Goal: Task Accomplishment & Management: Manage account settings

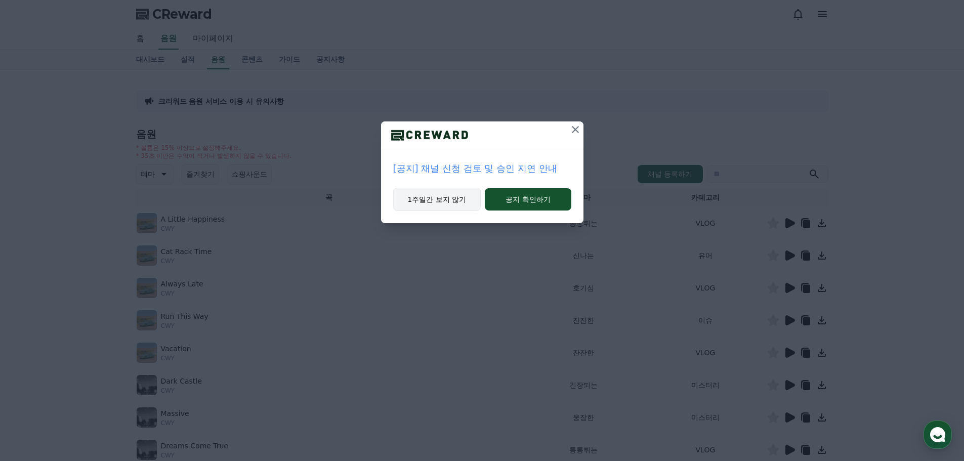
drag, startPoint x: 452, startPoint y: 202, endPoint x: 447, endPoint y: 206, distance: 6.5
click at [452, 202] on button "1주일간 보지 않기" at bounding box center [437, 199] width 88 height 23
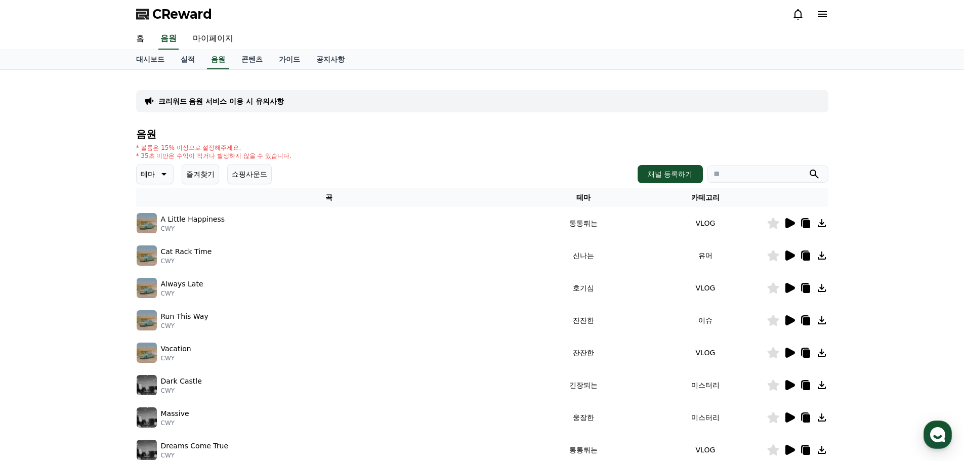
click at [257, 171] on button "쇼핑사운드" at bounding box center [249, 174] width 45 height 20
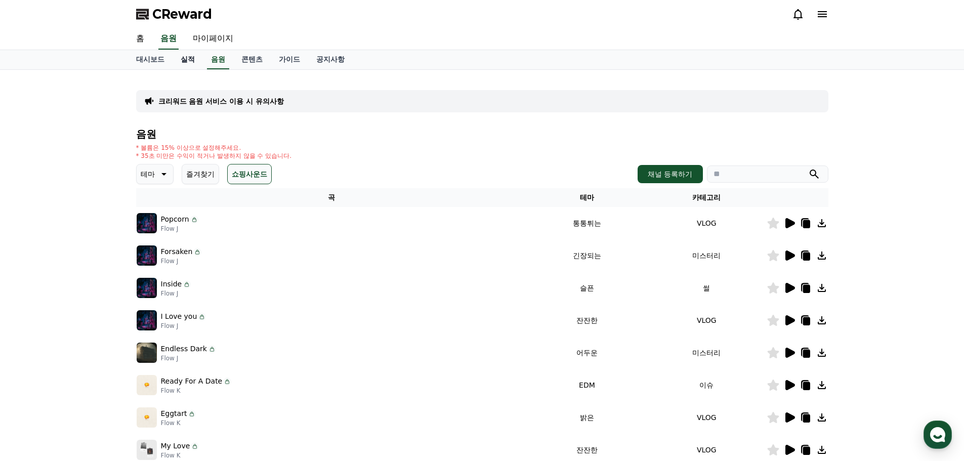
click at [190, 57] on link "실적" at bounding box center [188, 59] width 30 height 19
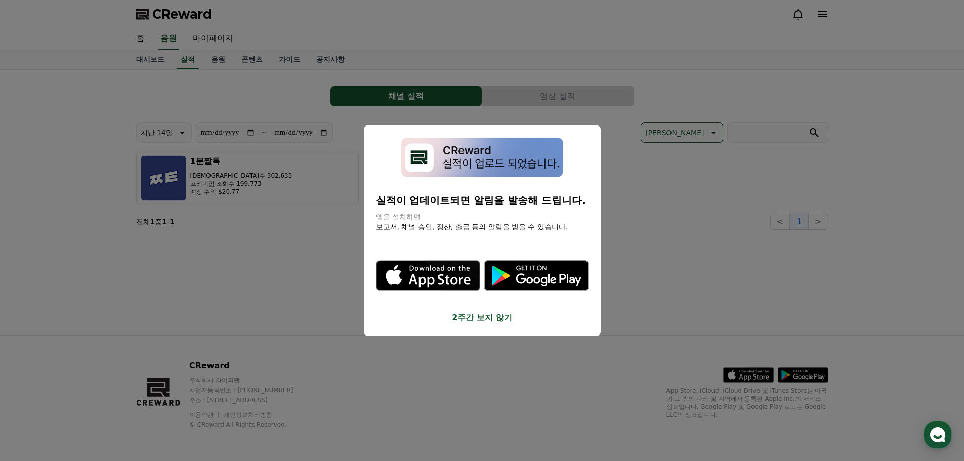
click at [244, 276] on button "close modal" at bounding box center [482, 230] width 964 height 461
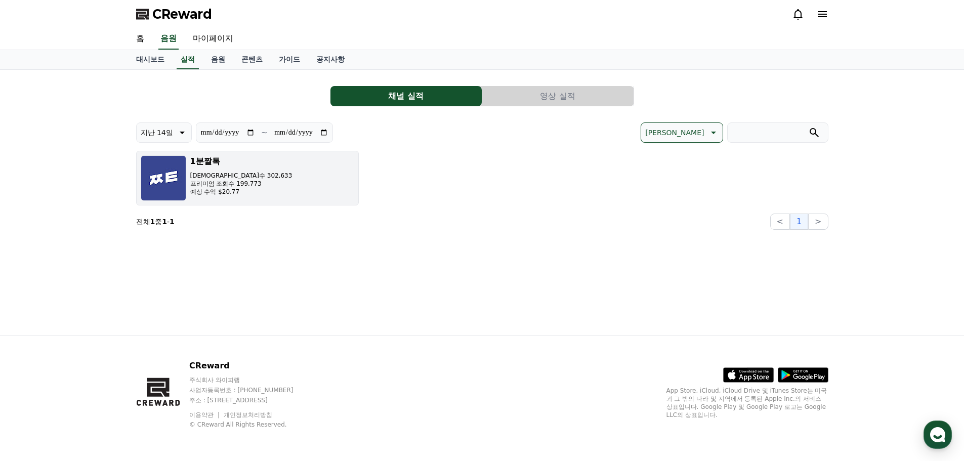
click at [271, 183] on button "1분짤톡 조회수 302,633 프리미엄 조회수 199,773 예상 수익 $20.77" at bounding box center [247, 178] width 223 height 55
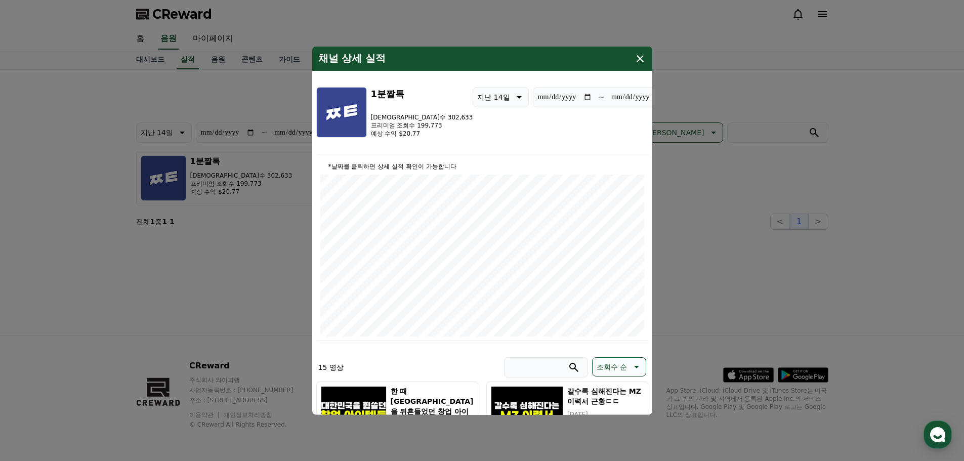
click at [407, 135] on p "예상 수익 $20.77" at bounding box center [422, 133] width 102 height 8
copy p "20.77"
click at [638, 61] on icon "modal" at bounding box center [640, 58] width 7 height 7
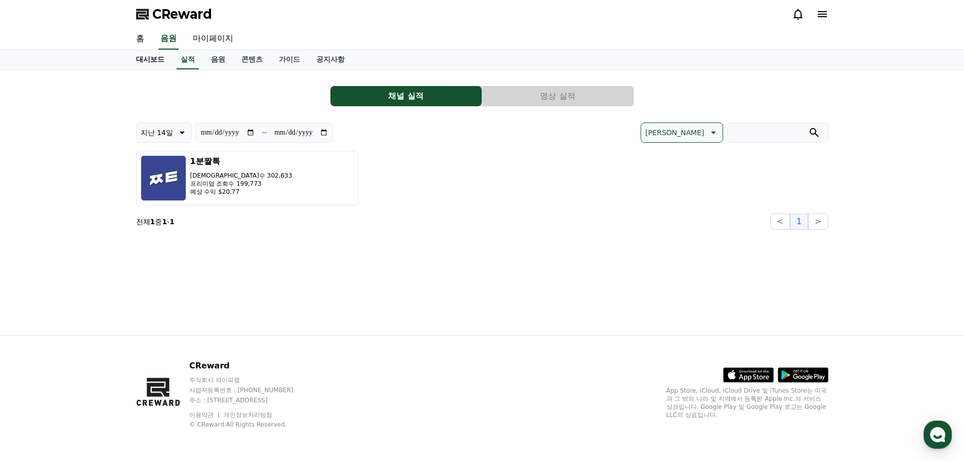
click at [149, 60] on link "대시보드" at bounding box center [150, 59] width 45 height 19
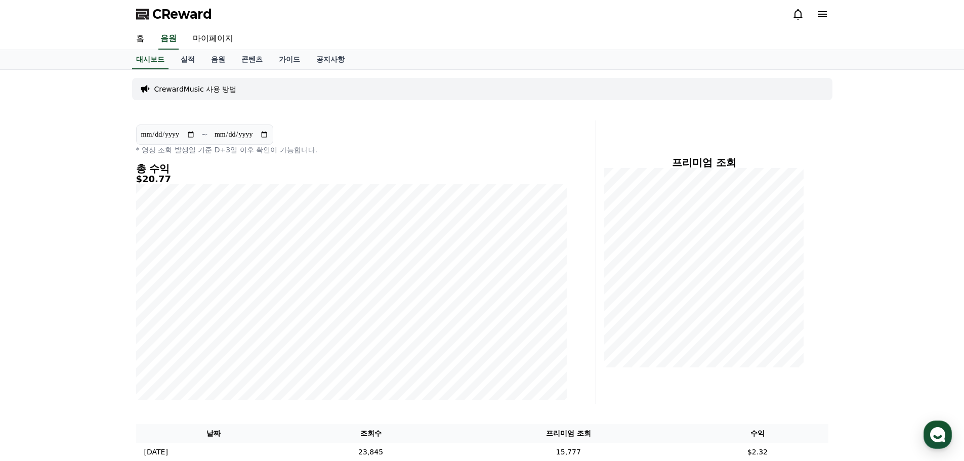
click at [884, 190] on div "**********" at bounding box center [482, 363] width 964 height 587
click at [793, 17] on icon at bounding box center [798, 14] width 12 height 12
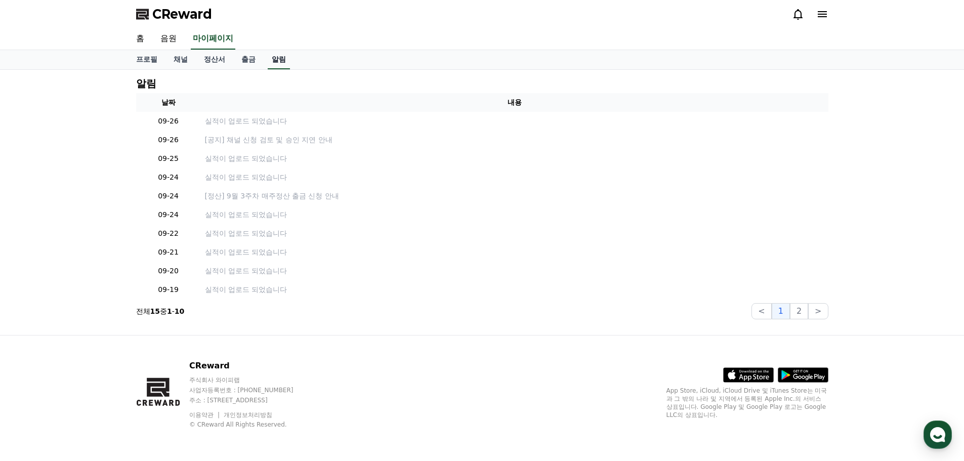
click at [286, 52] on link "알림" at bounding box center [279, 59] width 22 height 19
drag, startPoint x: 264, startPoint y: 58, endPoint x: 238, endPoint y: 59, distance: 26.4
click at [265, 58] on div "프로필 채널 정산서 출금 알림" at bounding box center [482, 59] width 709 height 19
click at [252, 60] on link "출금" at bounding box center [248, 59] width 30 height 19
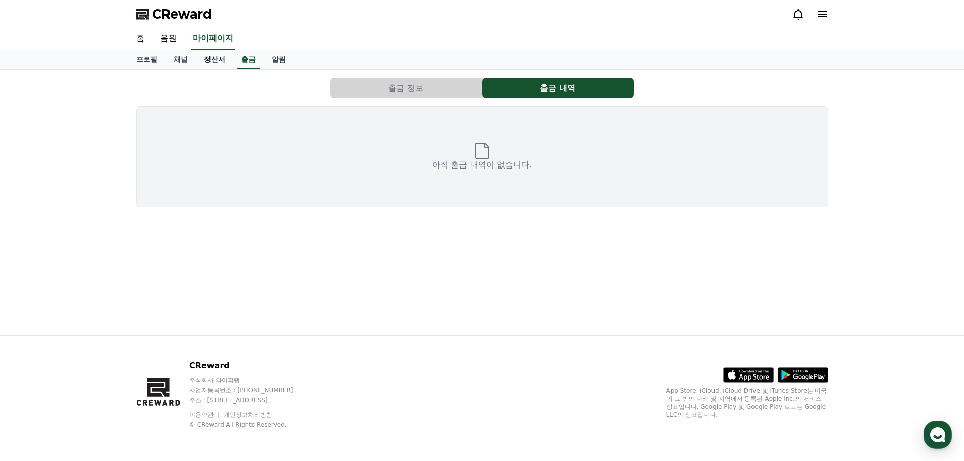
click at [217, 61] on link "정산서" at bounding box center [214, 59] width 37 height 19
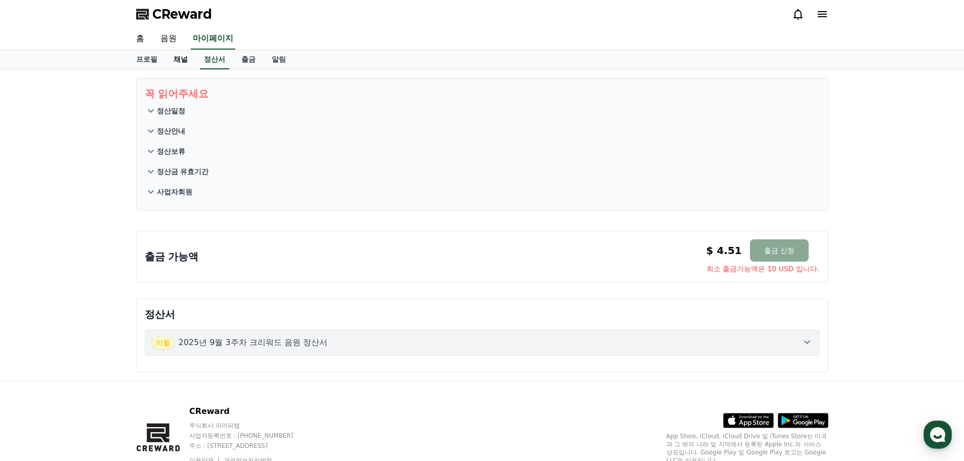
click at [168, 61] on link "채널" at bounding box center [181, 59] width 30 height 19
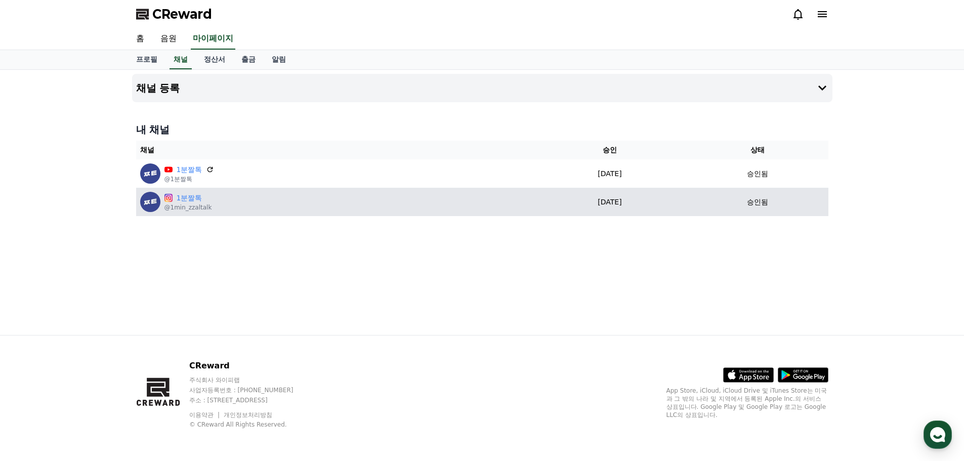
click at [218, 214] on td "1분짤톡 @1min_zzaltalk" at bounding box center [334, 202] width 397 height 28
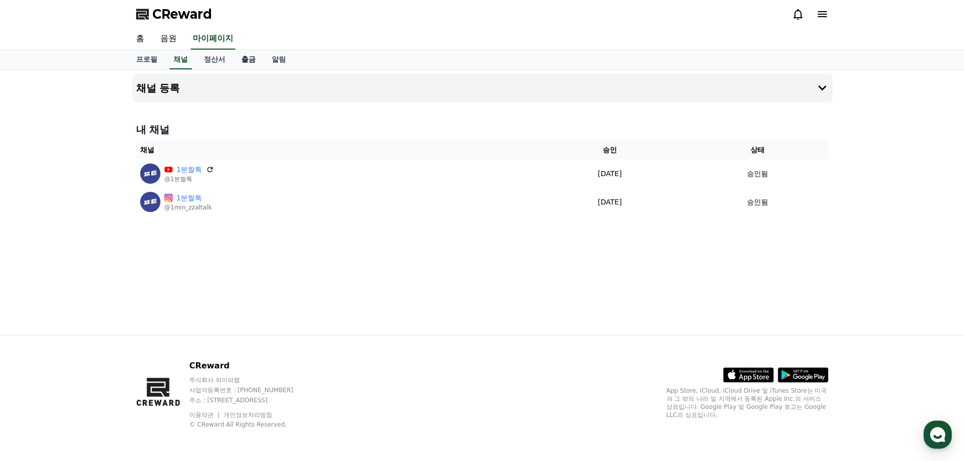
click at [252, 65] on link "출금" at bounding box center [248, 59] width 30 height 19
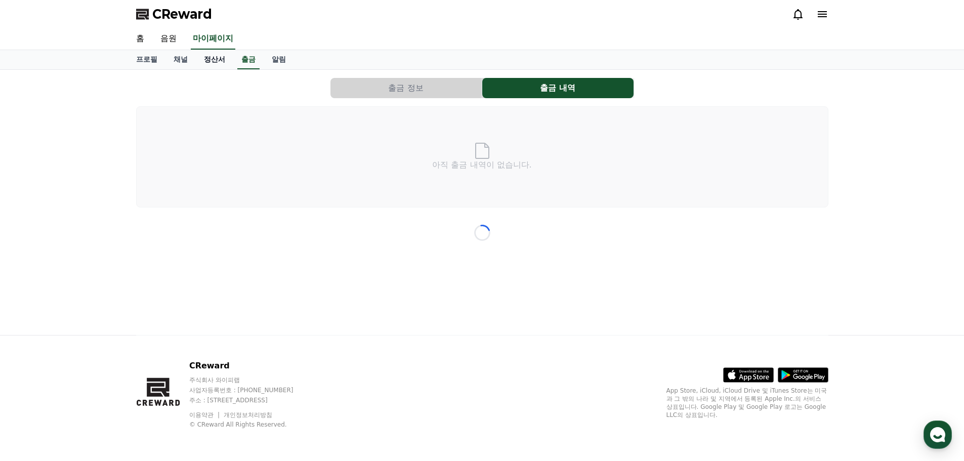
click at [210, 63] on link "정산서" at bounding box center [214, 59] width 37 height 19
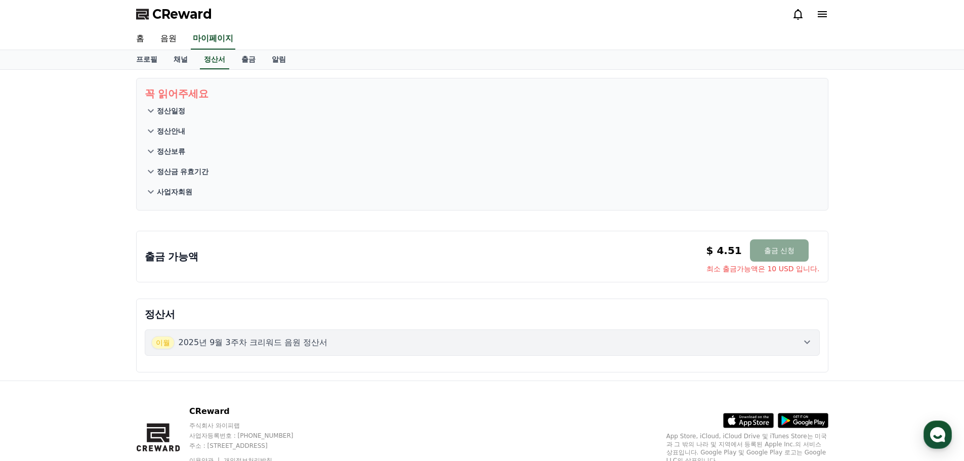
click at [166, 110] on p "정산일정" at bounding box center [171, 111] width 28 height 10
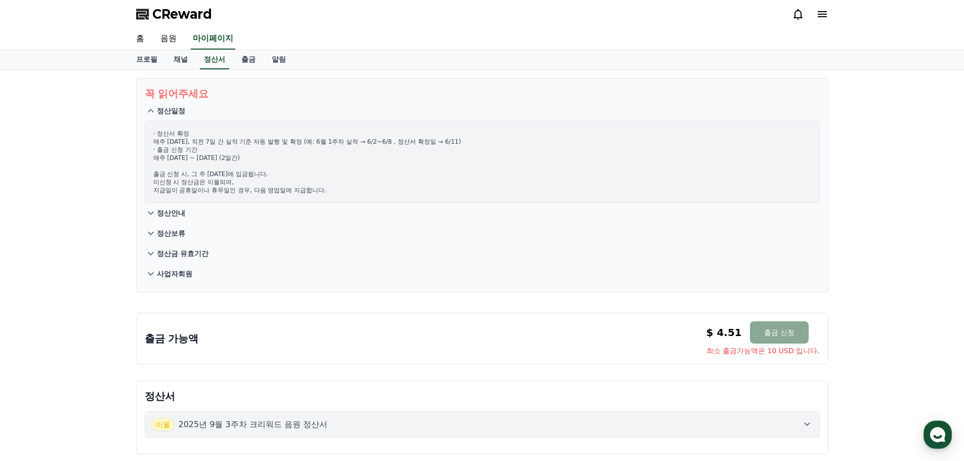
click at [149, 213] on icon at bounding box center [151, 214] width 6 height 4
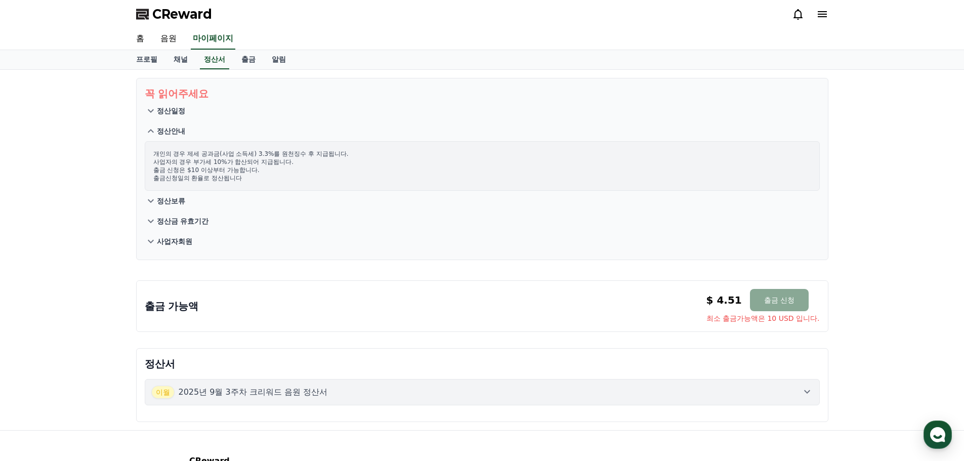
click at [159, 201] on p "정산보류" at bounding box center [171, 201] width 28 height 10
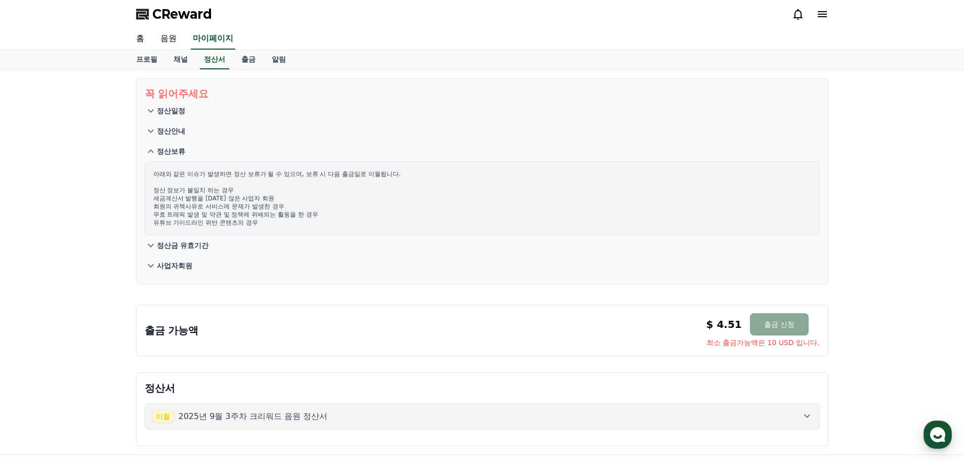
click at [181, 247] on p "정산금 유효기간" at bounding box center [183, 245] width 52 height 10
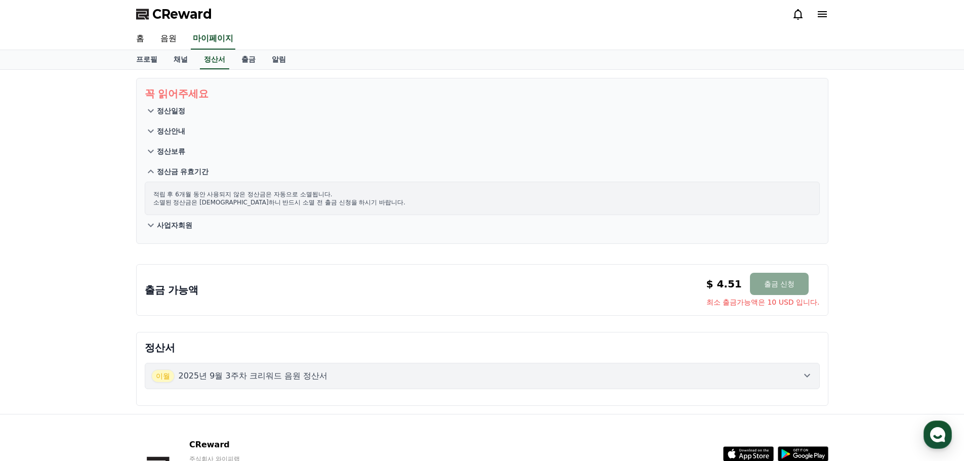
click at [182, 223] on p "사업자회원" at bounding box center [174, 225] width 35 height 10
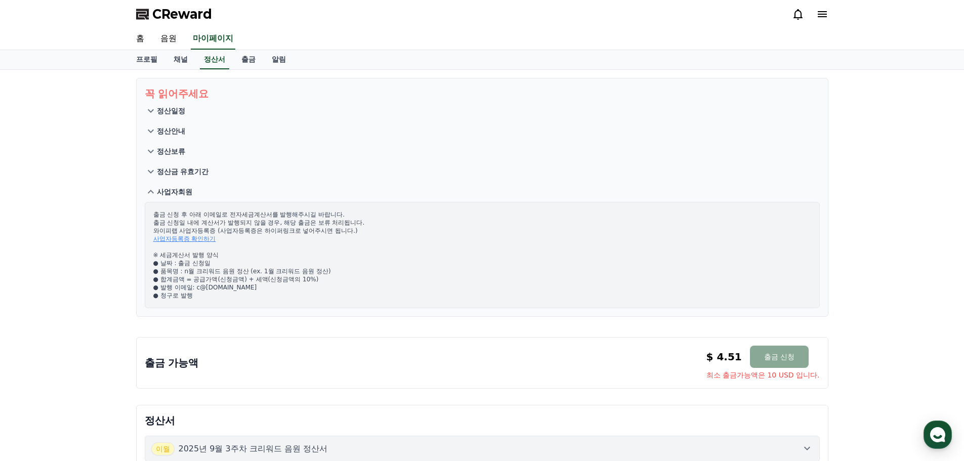
click at [177, 193] on p "사업자회원" at bounding box center [174, 192] width 35 height 10
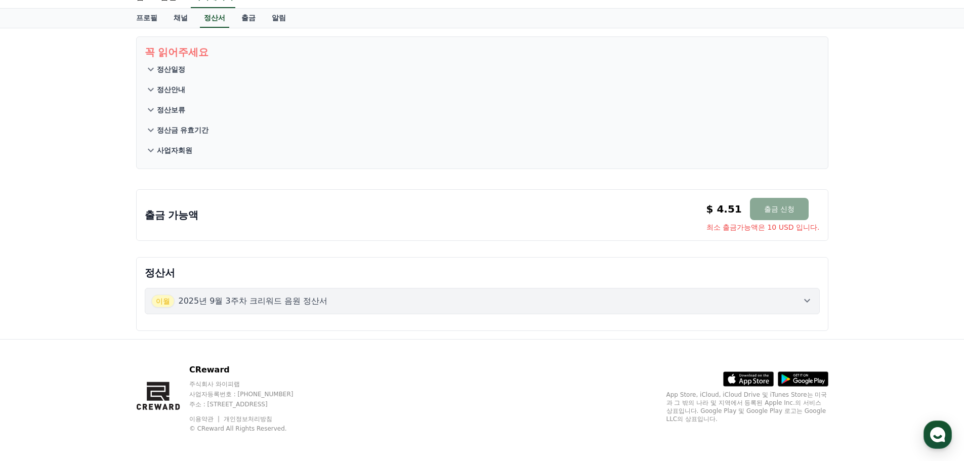
scroll to position [46, 0]
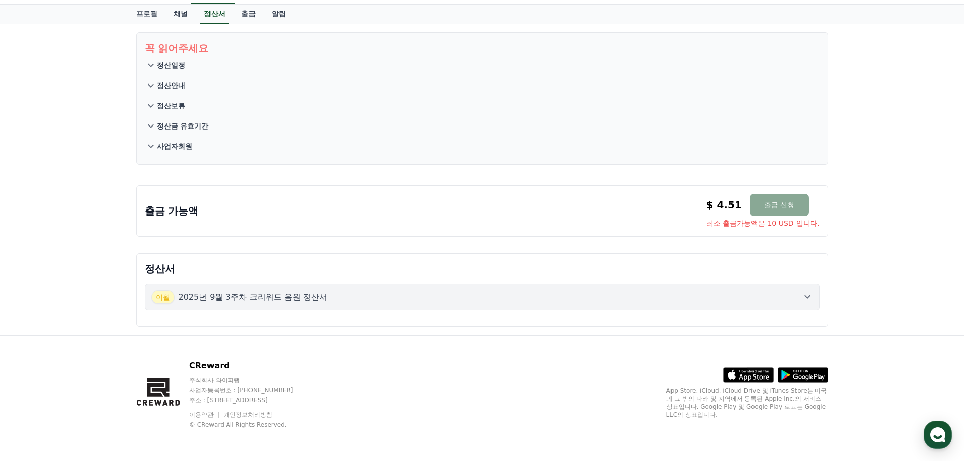
click at [365, 300] on div "[DATE]년 9월 3주차 크리워드 음원 정산서" at bounding box center [482, 297] width 662 height 13
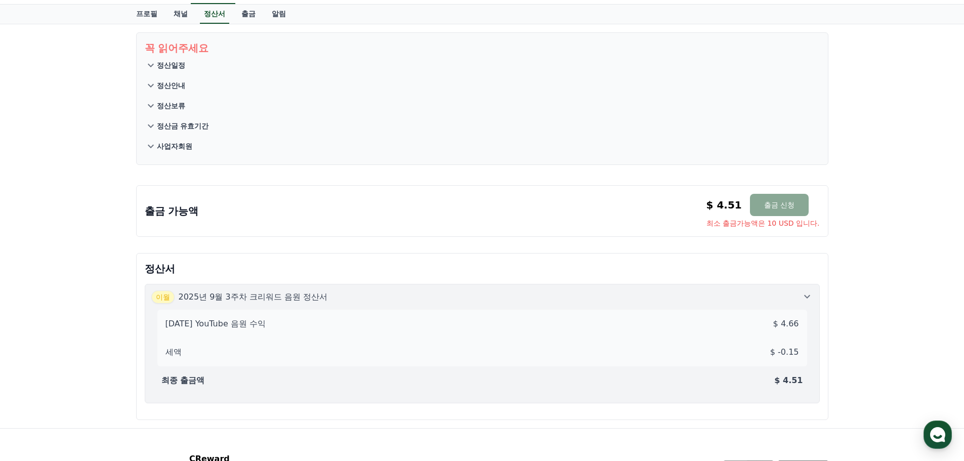
click at [790, 352] on p "$ -0.15" at bounding box center [784, 352] width 29 height 12
click at [790, 352] on div "CReward 홈 음원 마이페이지 프로필 채널 정산서 출금 알림 꼭 읽어주세요 정산일정 정산안내 정산보류 정산금 유효기간 사업자회원 출금 가능…" at bounding box center [482, 254] width 964 height 600
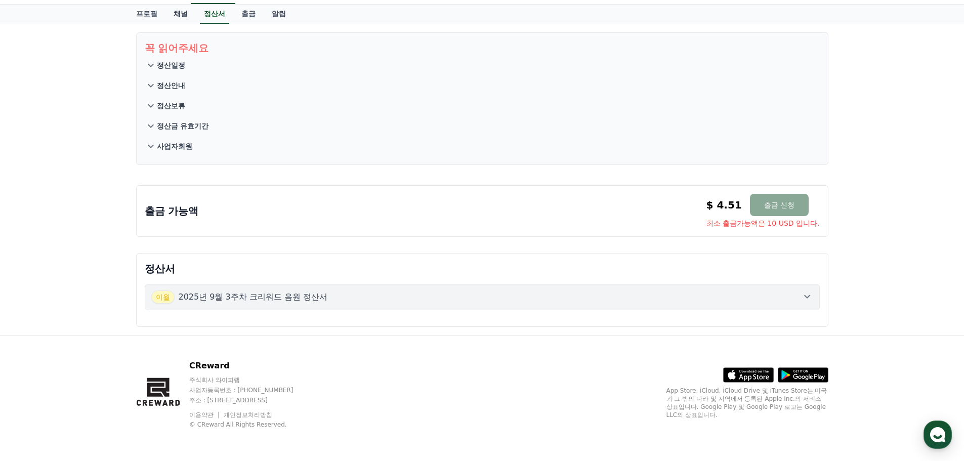
click at [794, 300] on div "[DATE]년 9월 3주차 크리워드 음원 정산서" at bounding box center [482, 297] width 662 height 13
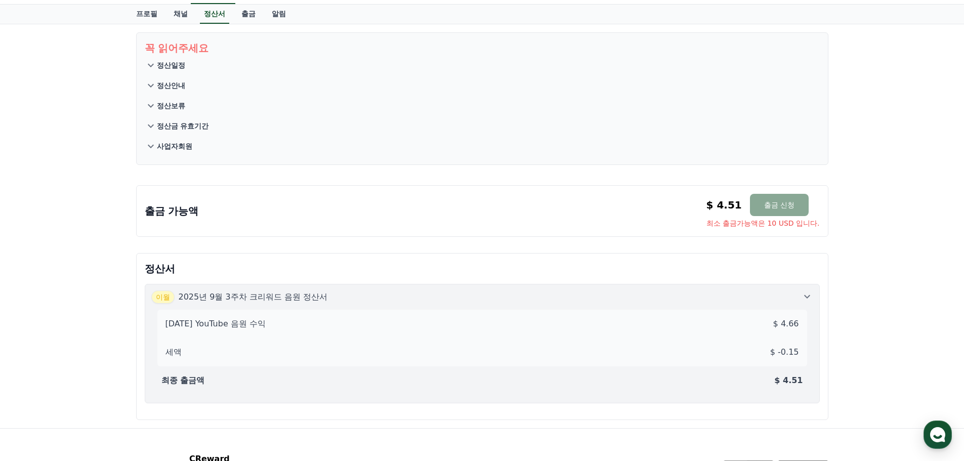
drag, startPoint x: 801, startPoint y: 325, endPoint x: 774, endPoint y: 326, distance: 26.3
click at [772, 326] on div "[DATE] YouTube 음원 수익 $ 4.66 세액 $ -0.15 최종 출금액 $ 4.51" at bounding box center [482, 350] width 662 height 93
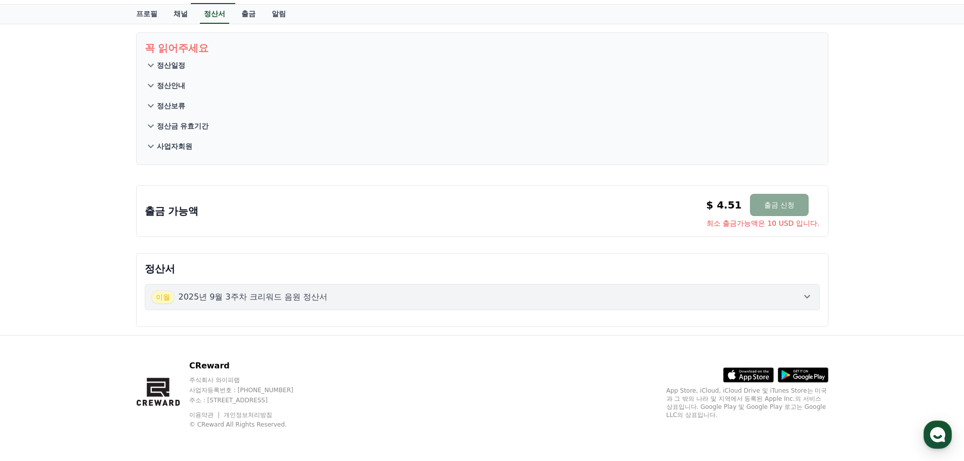
click at [764, 309] on button "[DATE]년 9월 3주차 크리워드 음원 정산서" at bounding box center [482, 297] width 675 height 26
